Goal: Information Seeking & Learning: Learn about a topic

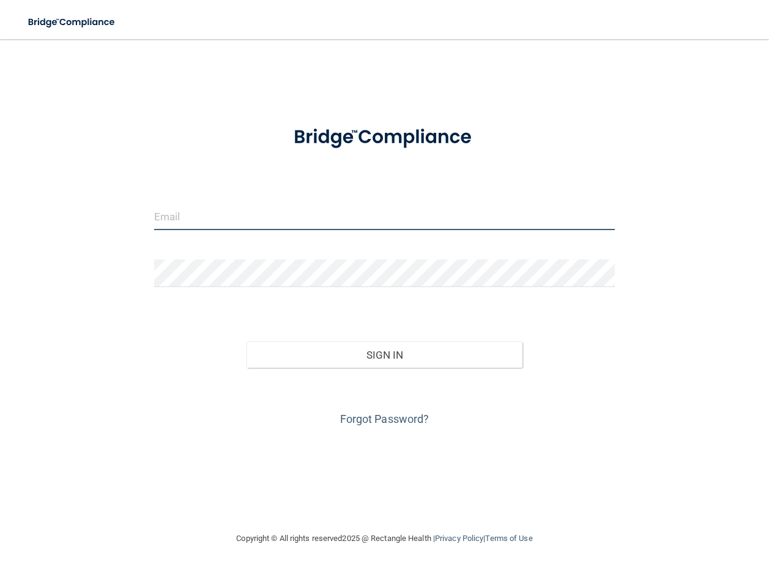
click at [266, 220] on input "email" at bounding box center [384, 217] width 461 height 28
type input "[PERSON_NAME][EMAIL_ADDRESS][PERSON_NAME][DOMAIN_NAME]"
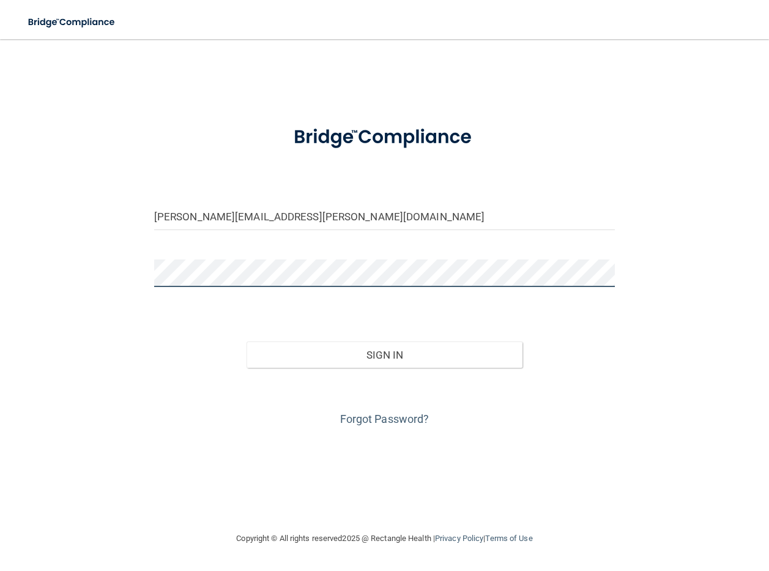
click at [247, 342] on button "Sign In" at bounding box center [385, 355] width 277 height 27
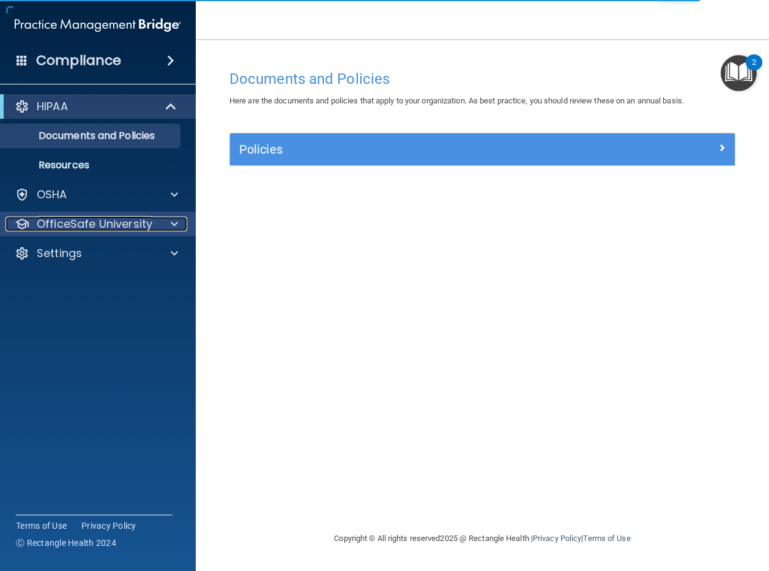
click at [158, 223] on div at bounding box center [172, 224] width 31 height 15
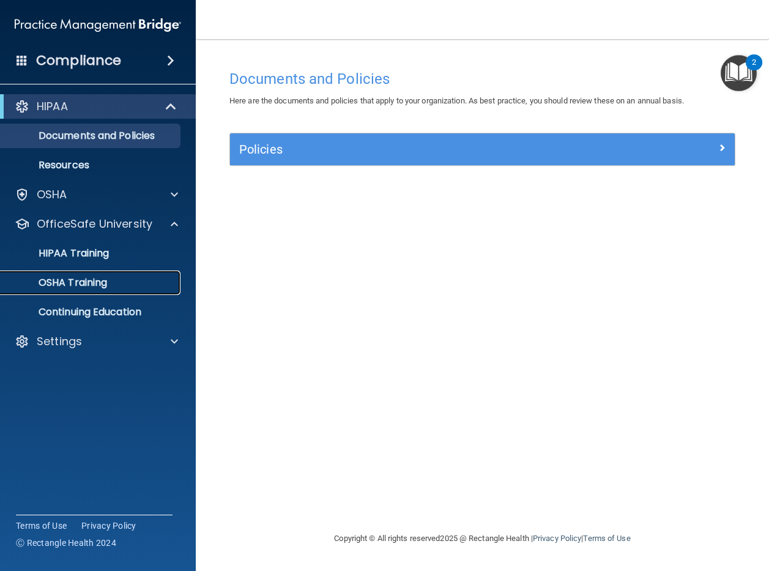
click at [106, 285] on p "OSHA Training" at bounding box center [57, 283] width 99 height 12
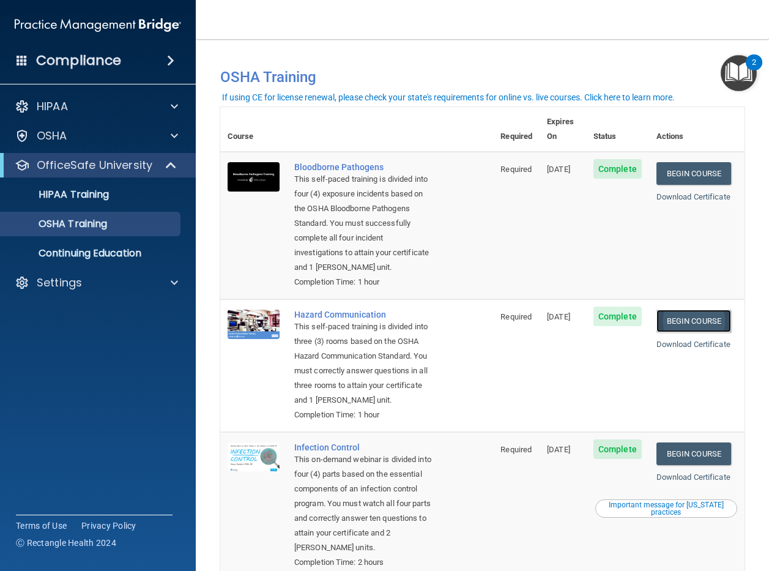
click at [706, 310] on link "Begin Course" at bounding box center [694, 321] width 75 height 23
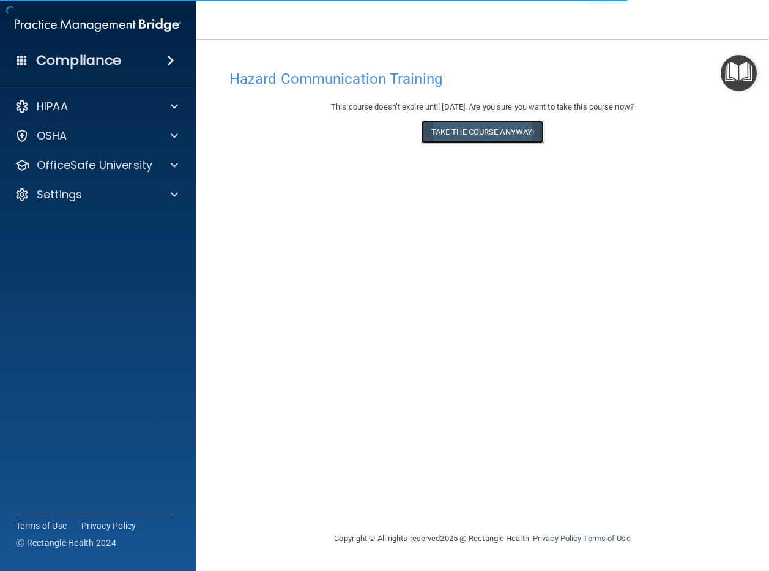
click at [479, 132] on button "Take the course anyway!" at bounding box center [482, 132] width 123 height 23
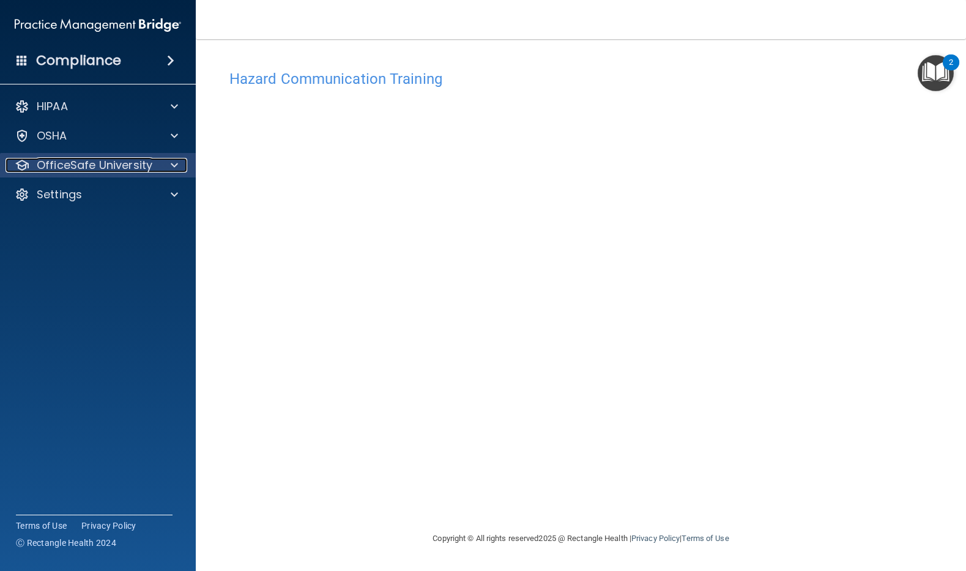
click at [174, 165] on span at bounding box center [174, 165] width 7 height 15
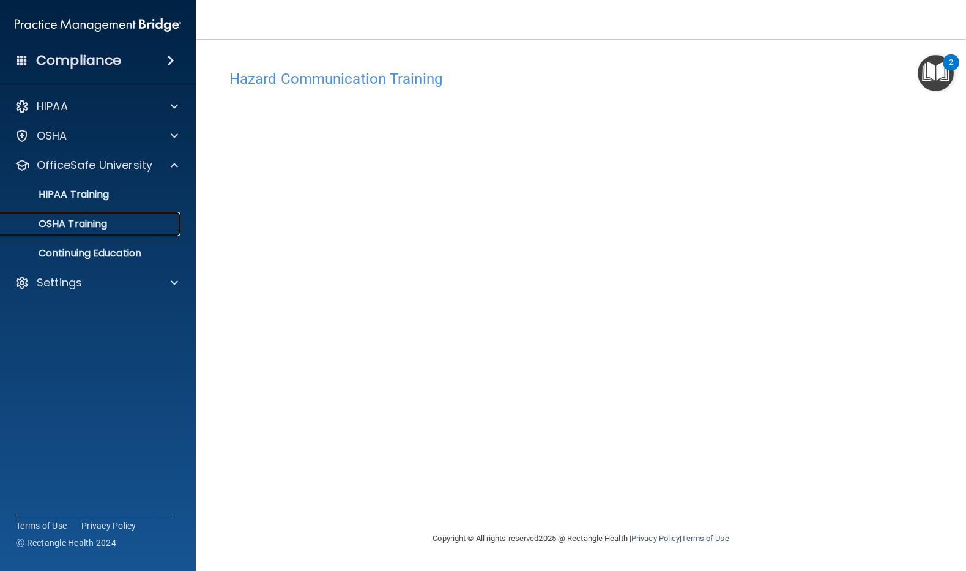
click at [129, 220] on div "OSHA Training" at bounding box center [91, 224] width 167 height 12
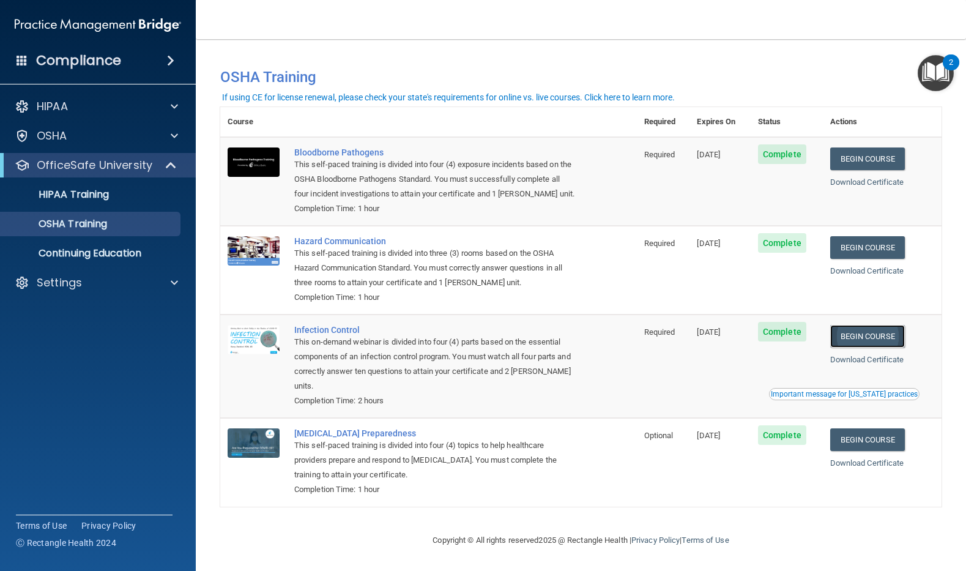
click at [769, 333] on link "Begin Course" at bounding box center [868, 336] width 75 height 23
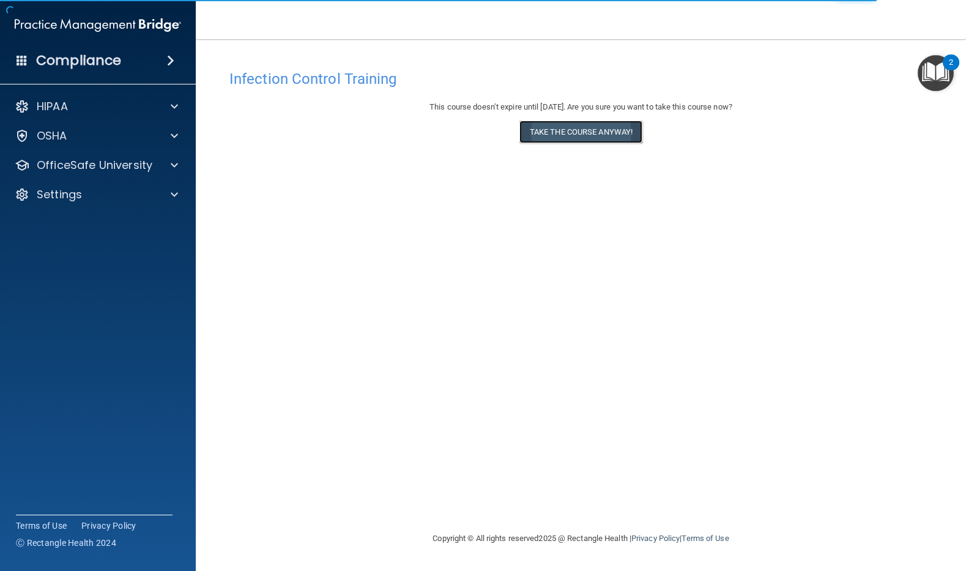
click at [617, 131] on button "Take the course anyway!" at bounding box center [581, 132] width 123 height 23
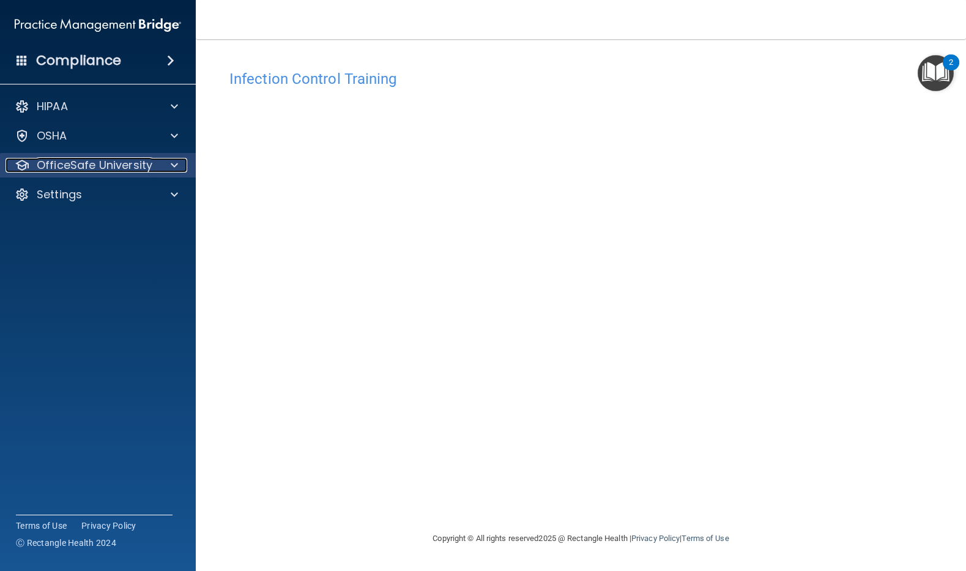
click at [132, 171] on p "OfficeSafe University" at bounding box center [95, 165] width 116 height 15
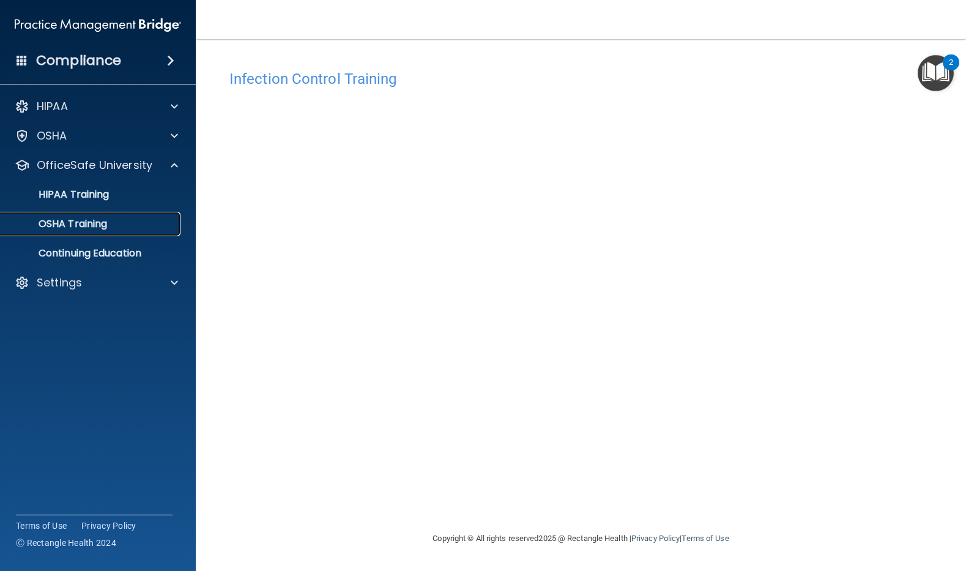
click at [111, 226] on div "OSHA Training" at bounding box center [91, 224] width 167 height 12
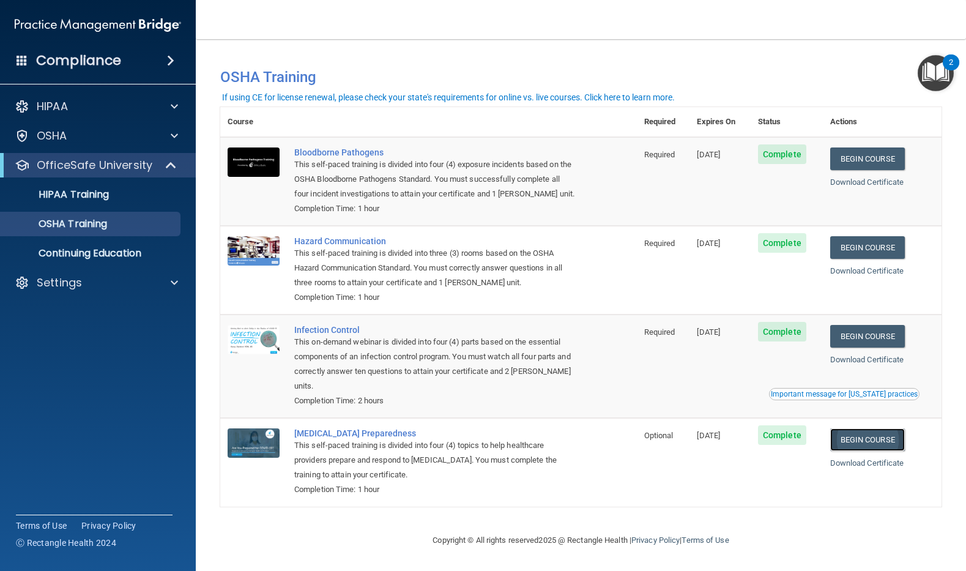
click at [849, 444] on link "Begin Course" at bounding box center [868, 439] width 75 height 23
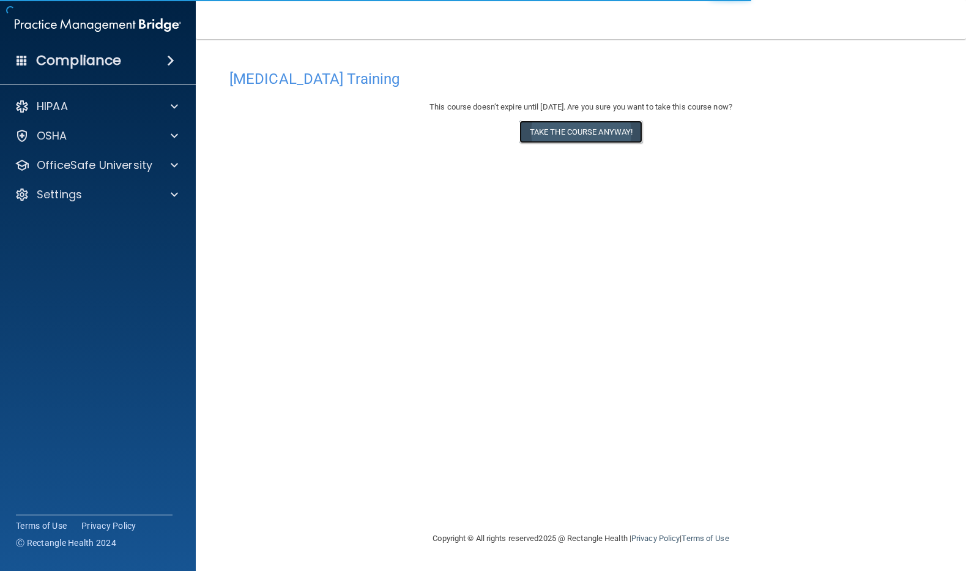
click at [561, 138] on button "Take the course anyway!" at bounding box center [581, 132] width 123 height 23
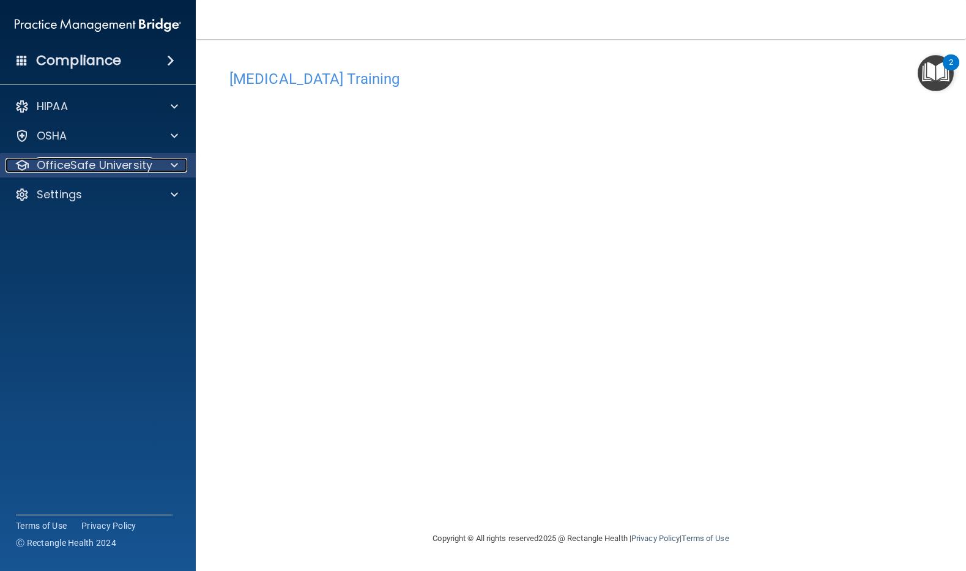
click at [181, 168] on div at bounding box center [172, 165] width 31 height 15
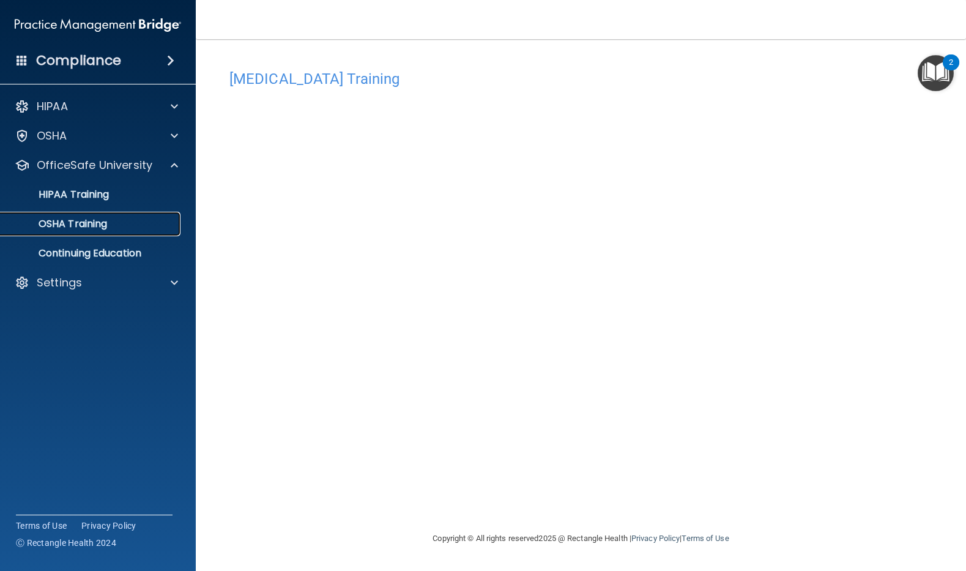
click at [129, 218] on div "OSHA Training" at bounding box center [91, 224] width 167 height 12
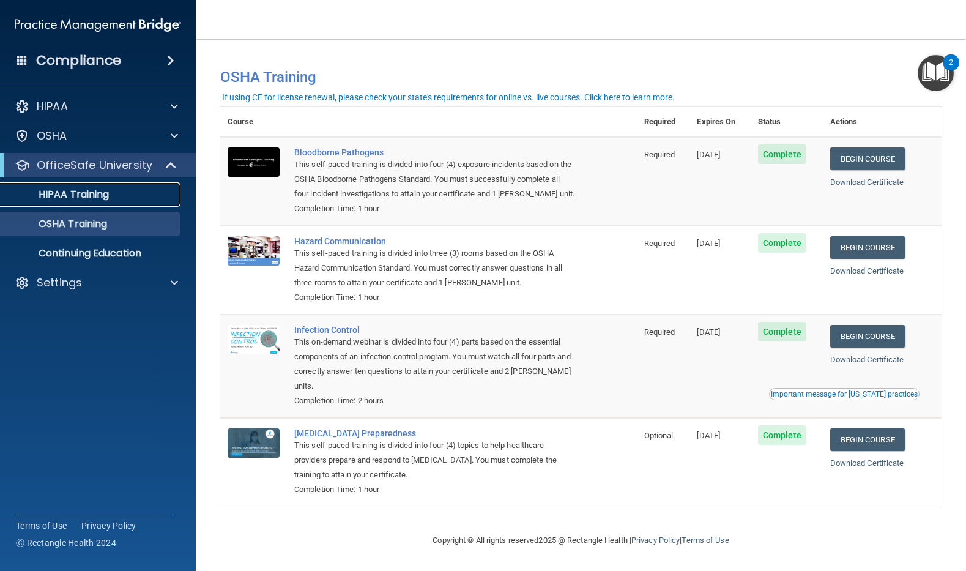
click at [109, 198] on p "HIPAA Training" at bounding box center [58, 195] width 101 height 12
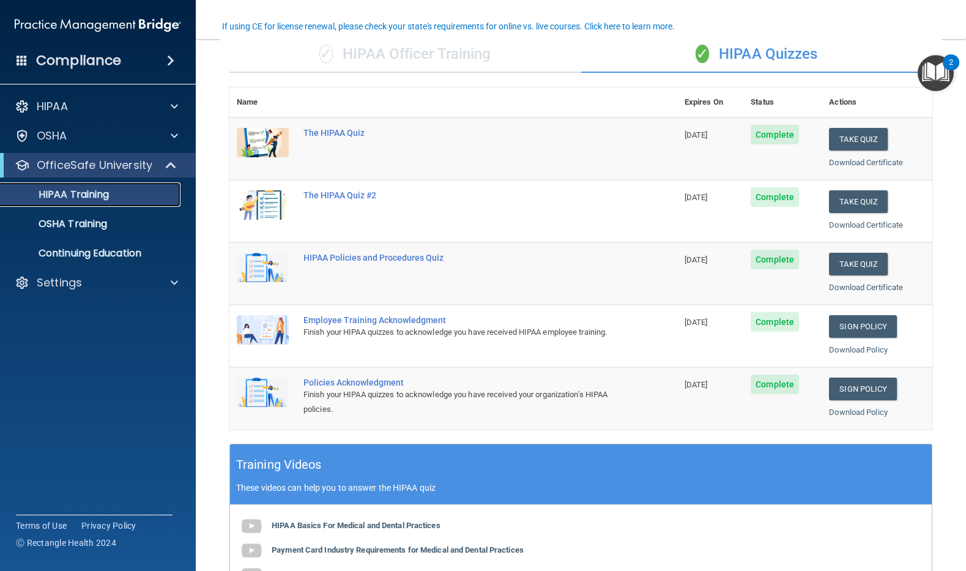
scroll to position [244, 0]
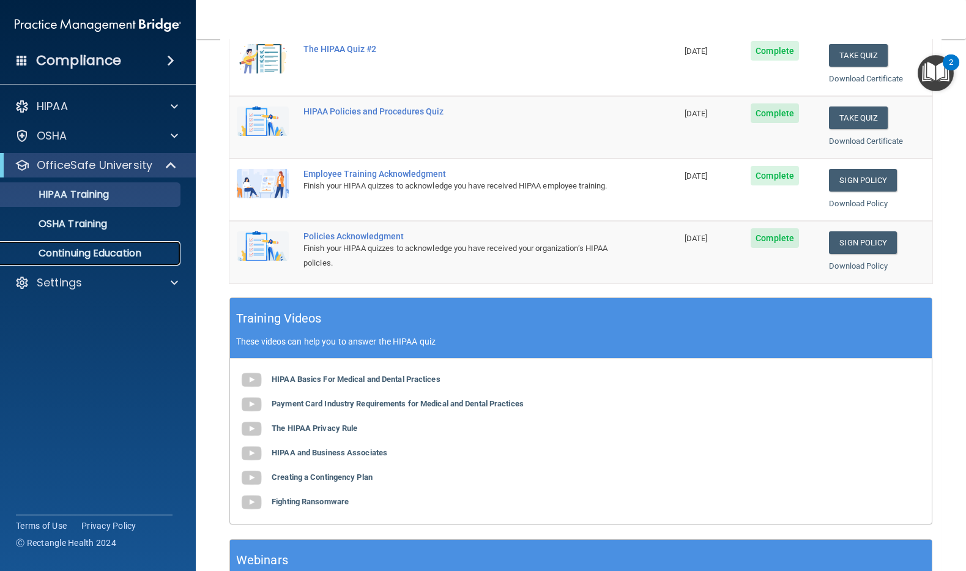
click at [105, 250] on p "Continuing Education" at bounding box center [91, 253] width 167 height 12
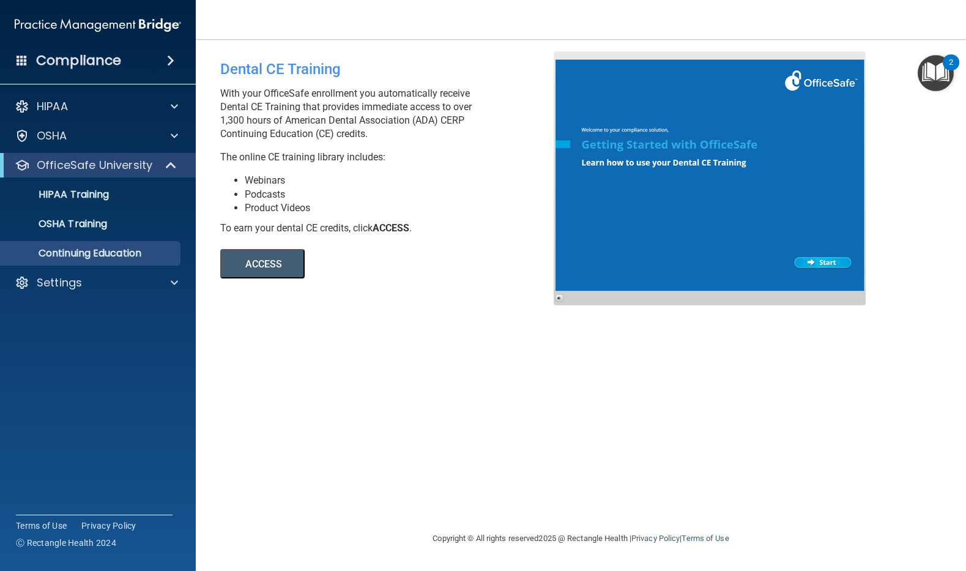
click at [279, 266] on button "ACCESS" at bounding box center [262, 263] width 84 height 29
click at [61, 61] on h4 "Compliance" at bounding box center [78, 60] width 85 height 17
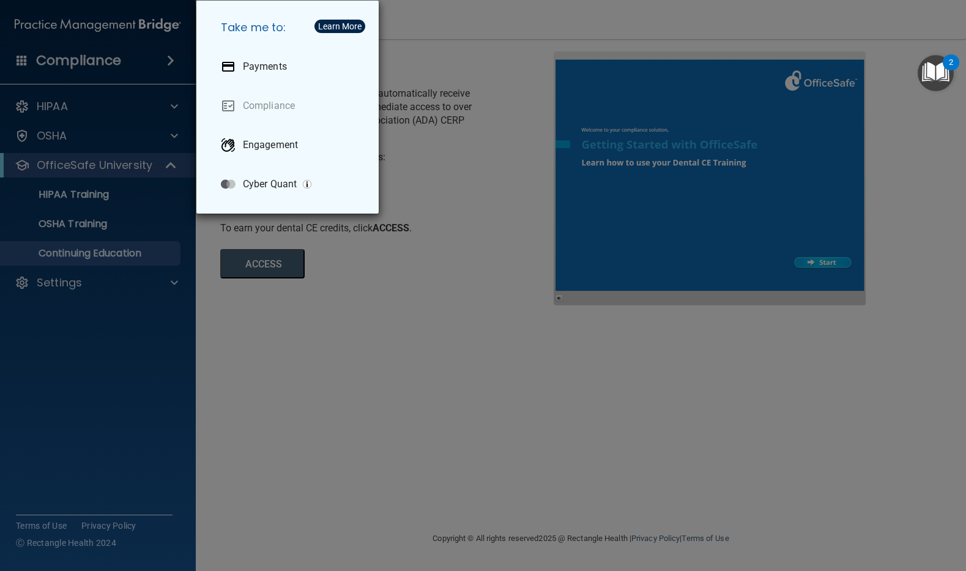
drag, startPoint x: 105, startPoint y: 321, endPoint x: 150, endPoint y: 284, distance: 58.3
click at [112, 317] on div "Take me to: Payments Compliance Engagement Cyber Quant" at bounding box center [483, 285] width 966 height 571
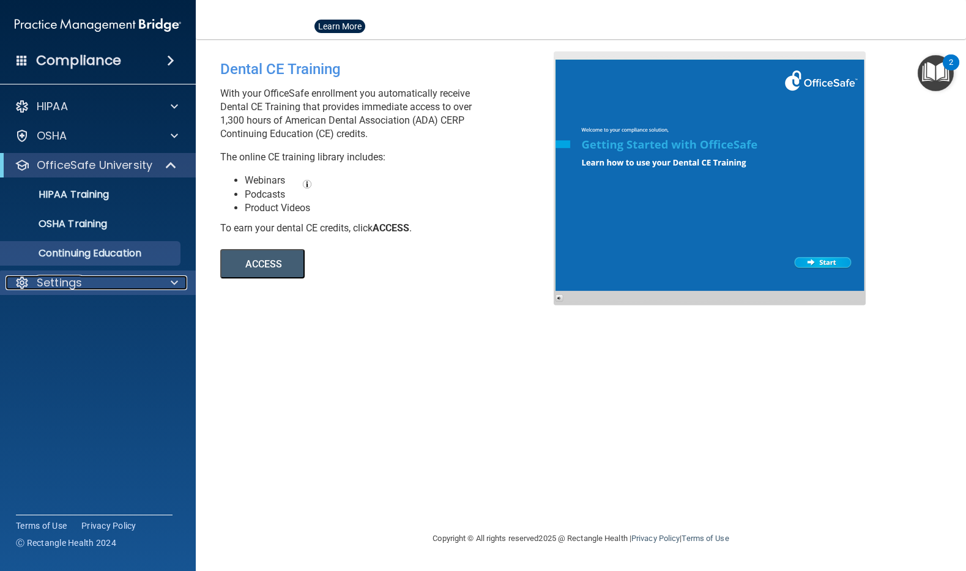
click at [167, 284] on div at bounding box center [172, 282] width 31 height 15
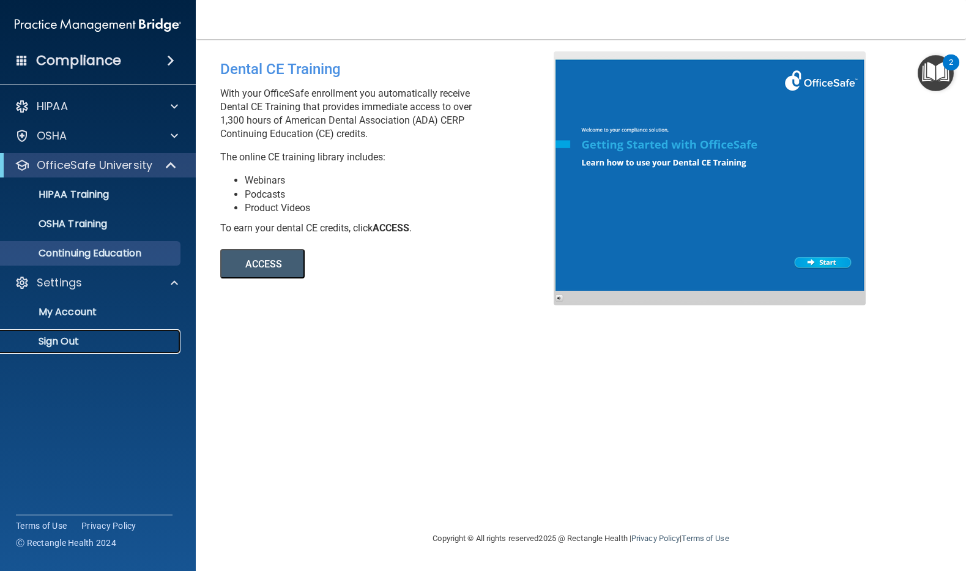
click at [82, 341] on p "Sign Out" at bounding box center [91, 341] width 167 height 12
